Goal: Information Seeking & Learning: Learn about a topic

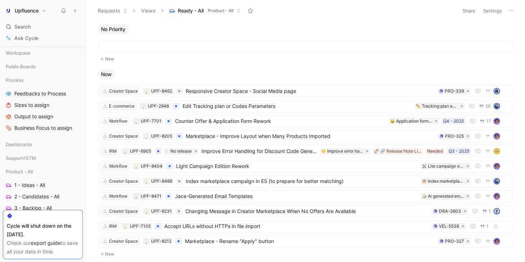
scroll to position [185, 0]
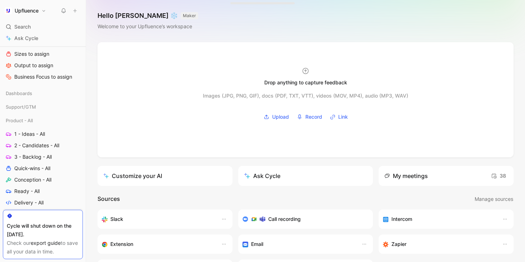
scroll to position [68, 0]
click at [40, 105] on icon at bounding box center [40, 107] width 5 height 5
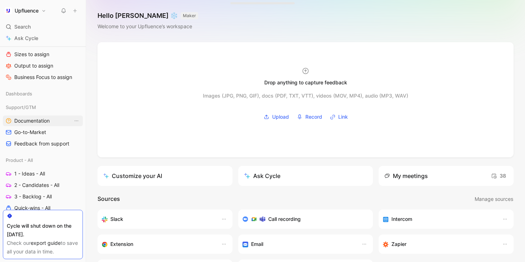
click at [40, 122] on span "Documentation" at bounding box center [31, 120] width 35 height 7
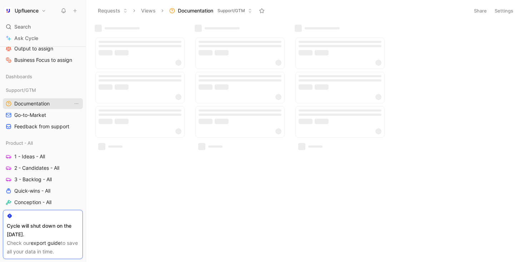
scroll to position [51, 0]
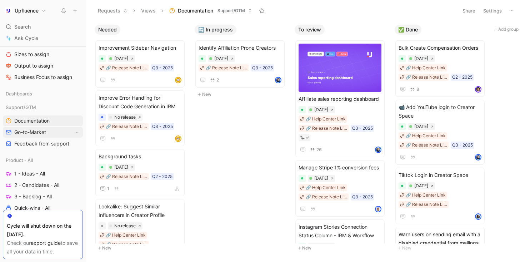
click at [39, 130] on span "Go-to-Market" at bounding box center [30, 132] width 32 height 7
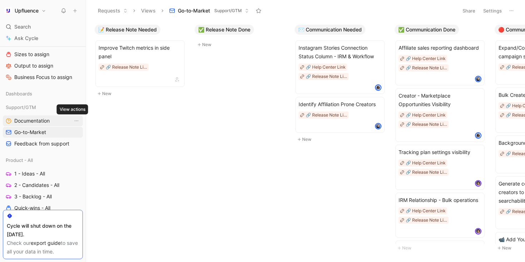
click at [46, 120] on span "Documentation" at bounding box center [31, 120] width 35 height 7
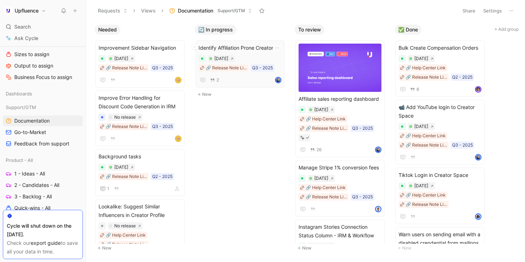
click at [232, 46] on span "Identify Affiliation Prone Creators" at bounding box center [240, 48] width 83 height 9
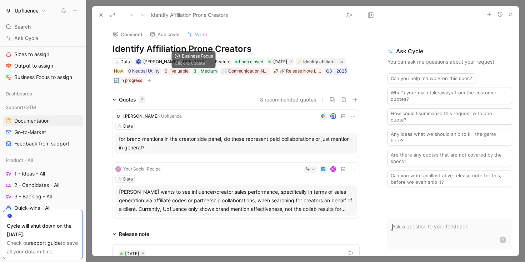
click at [196, 51] on h1 "Identify Affiliation Prone Creators" at bounding box center [236, 48] width 247 height 11
copy h1 "Identify Affiliation Prone Creators"
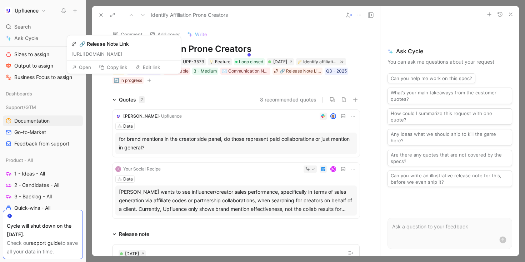
click at [118, 64] on button "Copy link" at bounding box center [113, 67] width 35 height 10
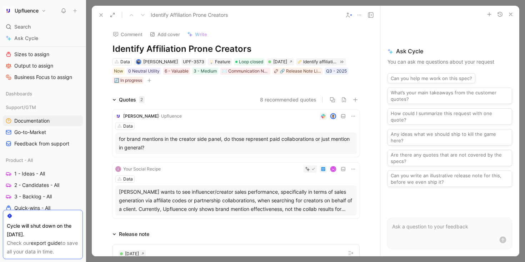
click at [100, 13] on icon at bounding box center [101, 15] width 6 height 6
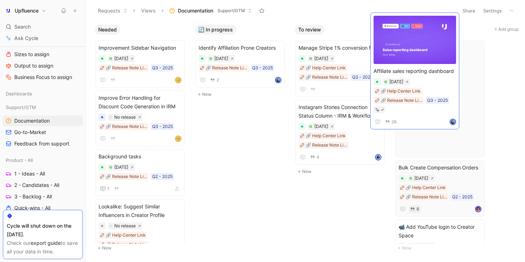
drag, startPoint x: 354, startPoint y: 108, endPoint x: 419, endPoint y: 85, distance: 69.5
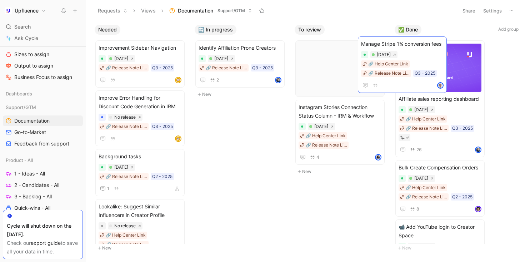
drag, startPoint x: 402, startPoint y: 87, endPoint x: 424, endPoint y: 84, distance: 21.2
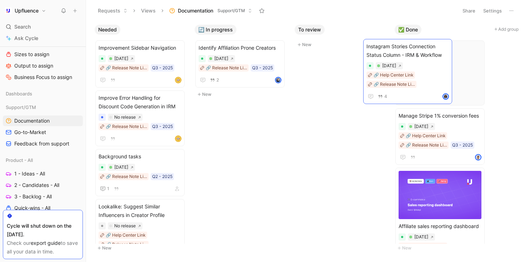
drag, startPoint x: 352, startPoint y: 87, endPoint x: 421, endPoint y: 85, distance: 68.7
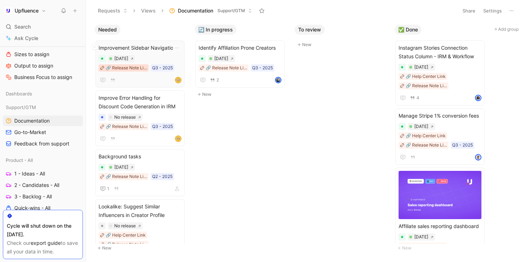
click at [138, 68] on div "🔗 Release Note Link" at bounding box center [126, 67] width 41 height 7
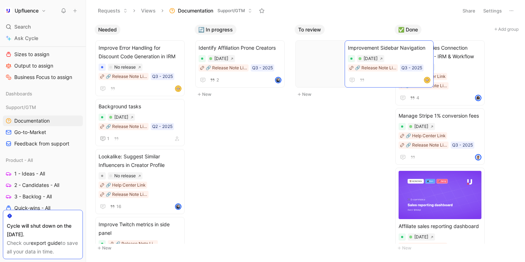
scroll to position [0, 28]
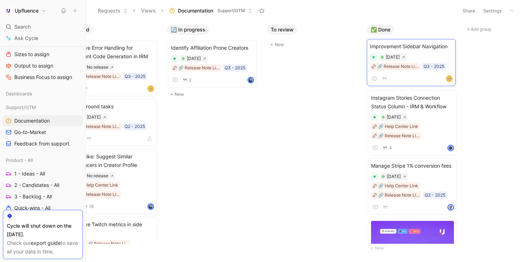
drag, startPoint x: 326, startPoint y: 46, endPoint x: 417, endPoint y: 45, distance: 91.2
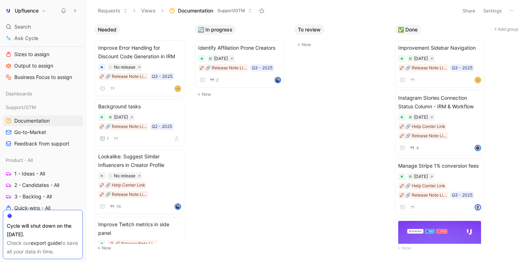
scroll to position [26, 0]
